Goal: Information Seeking & Learning: Check status

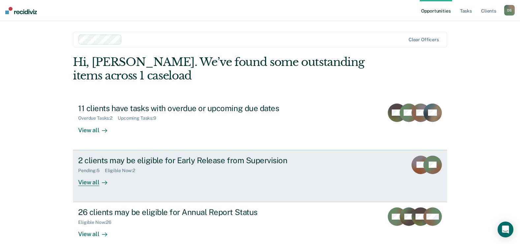
click at [165, 157] on div "2 clients may be eligible for Early Release from Supervision" at bounding box center [193, 161] width 231 height 10
